Goal: Navigation & Orientation: Find specific page/section

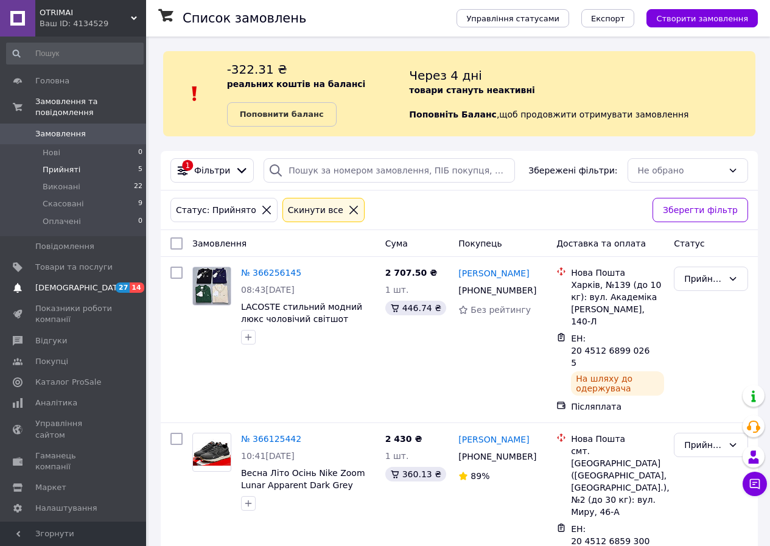
click at [82, 282] on span "[DEMOGRAPHIC_DATA]" at bounding box center [73, 287] width 77 height 11
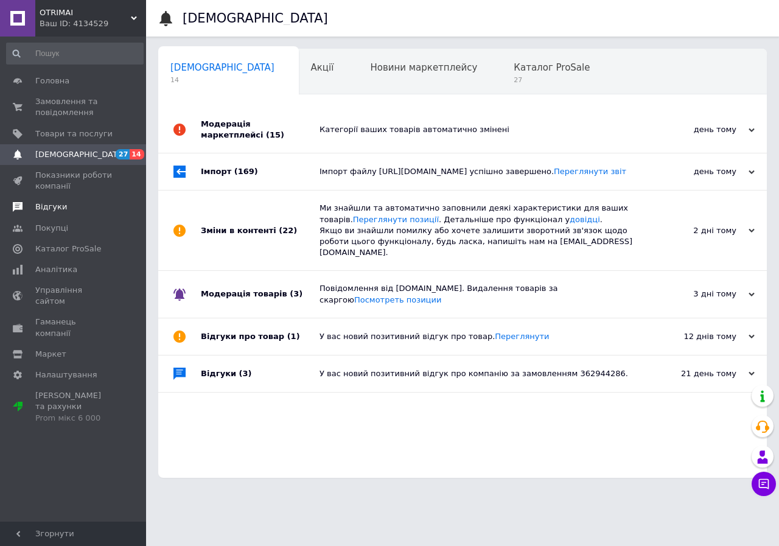
click at [52, 203] on span "Відгуки" at bounding box center [51, 206] width 32 height 11
